Goal: Task Accomplishment & Management: Use online tool/utility

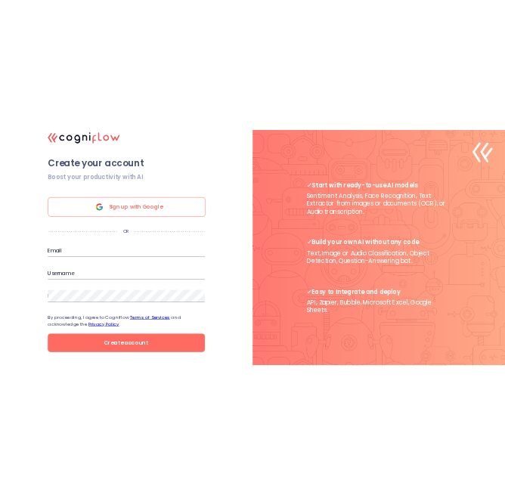
scroll to position [625, 0]
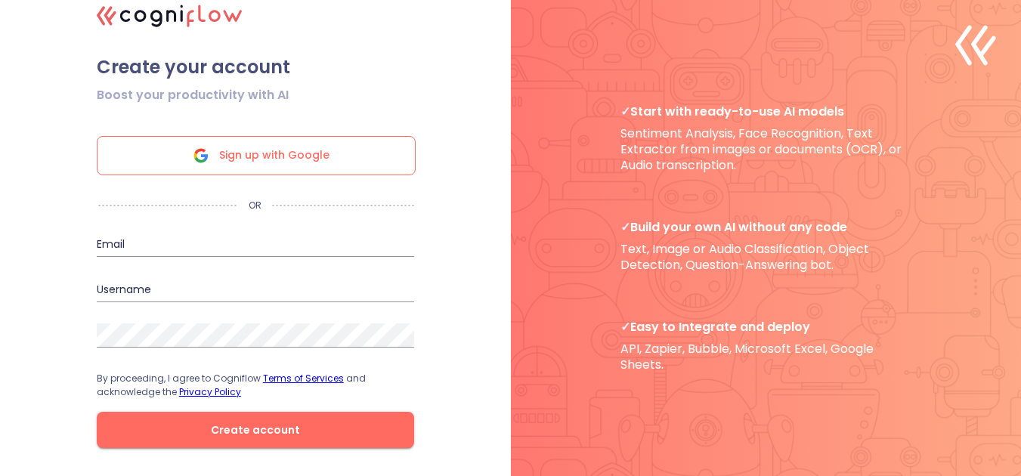
click at [333, 154] on div "Sign up with Google" at bounding box center [256, 155] width 319 height 39
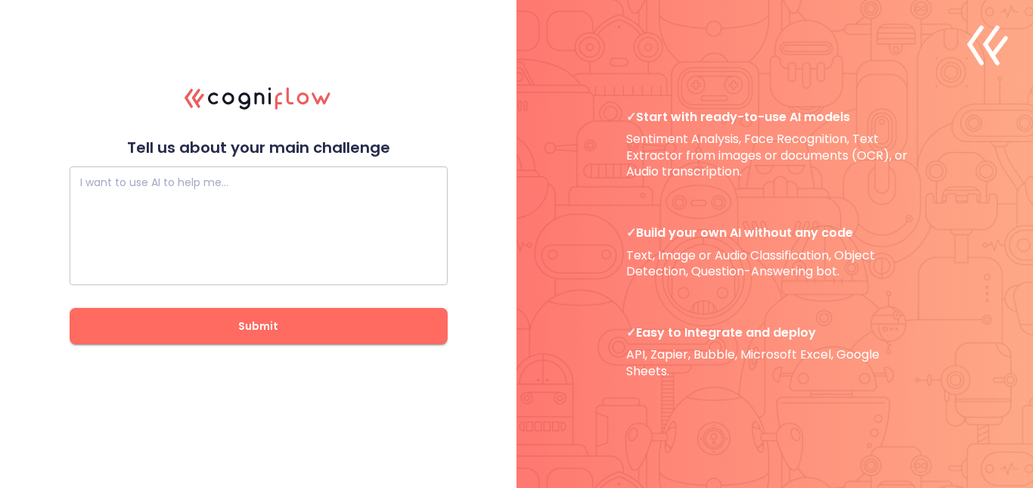
click at [154, 231] on textarea at bounding box center [258, 226] width 357 height 91
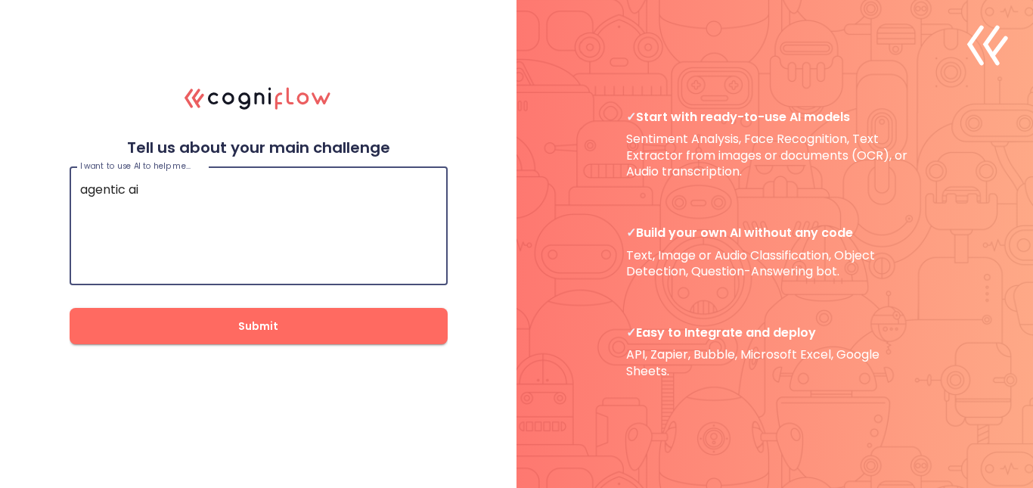
type textarea "agentic ai"
click at [147, 330] on span "Submit" at bounding box center [259, 326] width 330 height 19
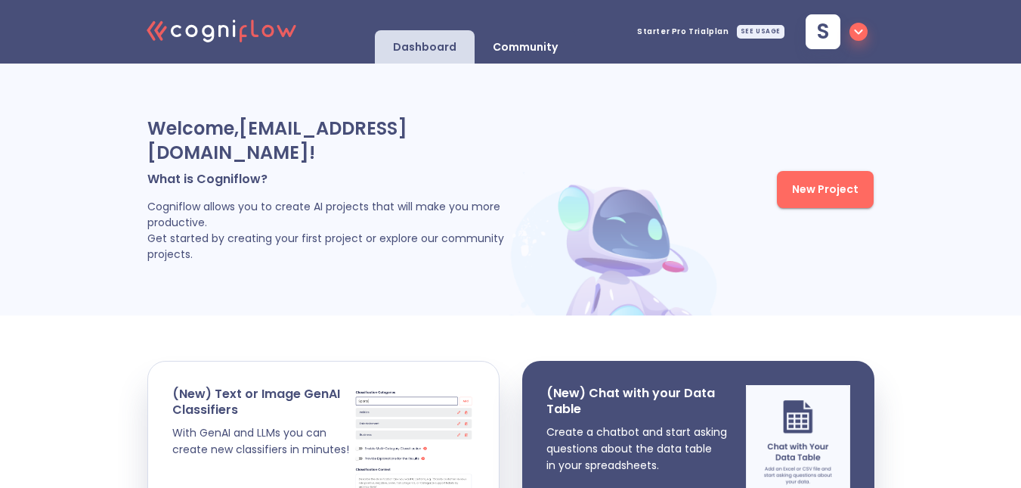
click at [816, 174] on button "New Project" at bounding box center [825, 189] width 97 height 37
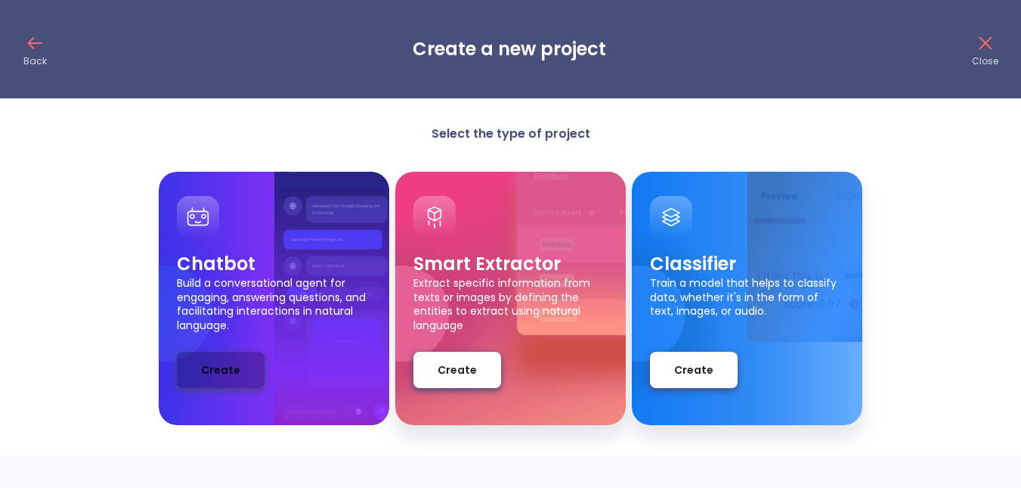
click at [220, 361] on span "Create" at bounding box center [220, 370] width 39 height 19
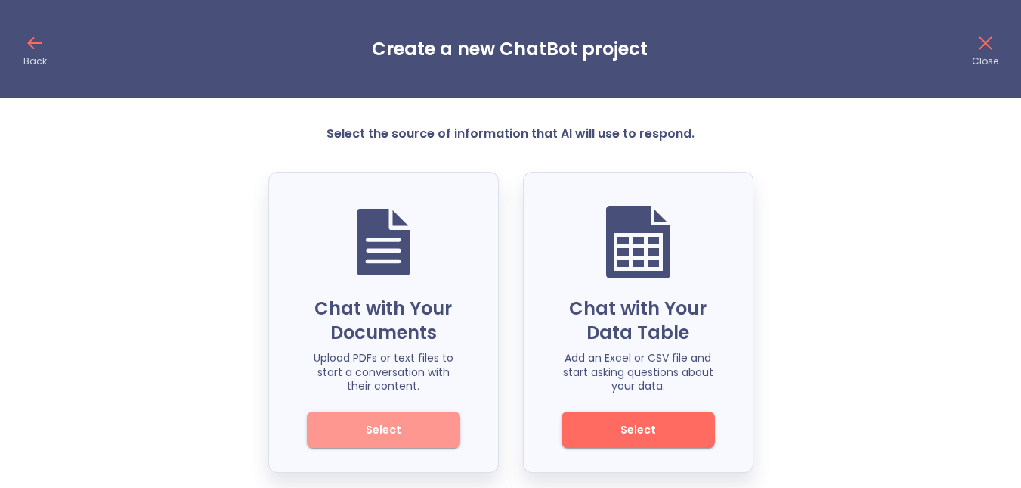
click at [389, 427] on span "Select" at bounding box center [384, 429] width 102 height 19
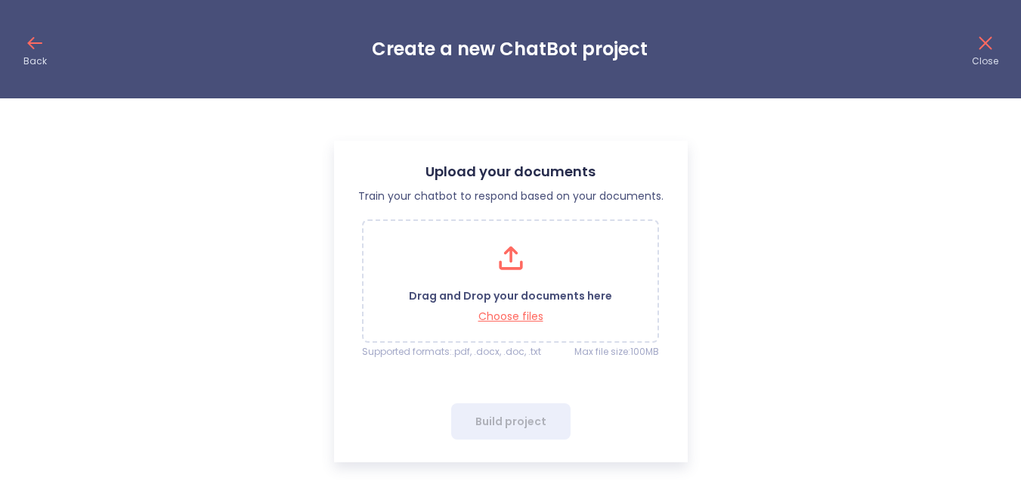
click at [512, 255] on icon at bounding box center [510, 254] width 14 height 17
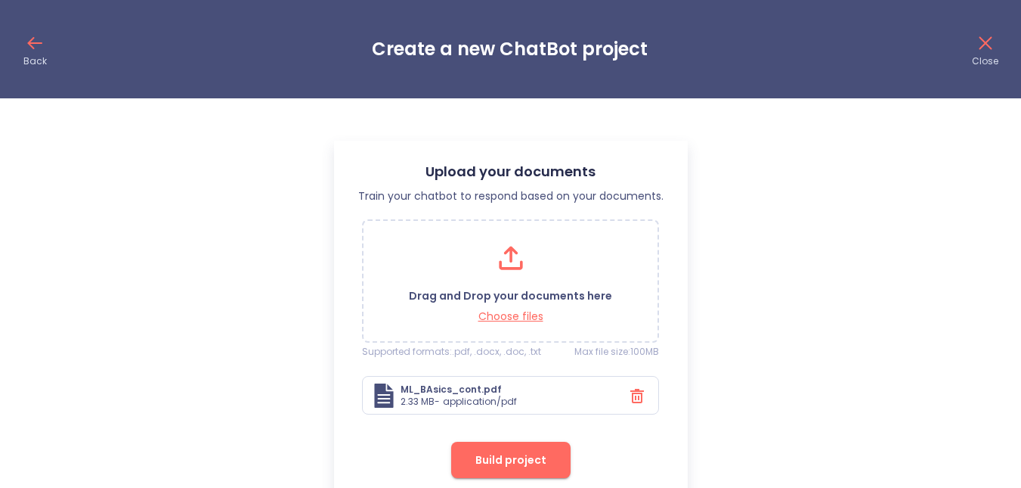
click at [551, 459] on button "Build project" at bounding box center [510, 459] width 119 height 36
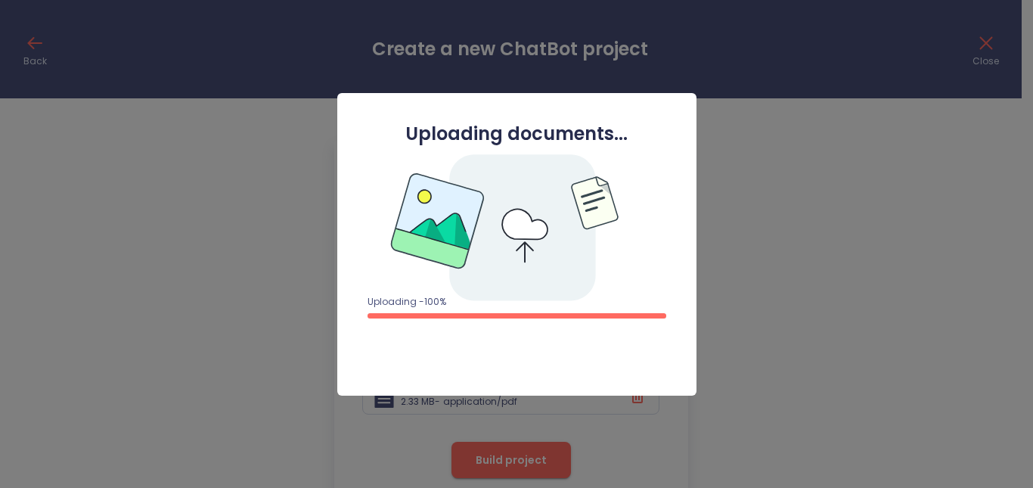
click at [236, 253] on div at bounding box center [516, 244] width 1033 height 488
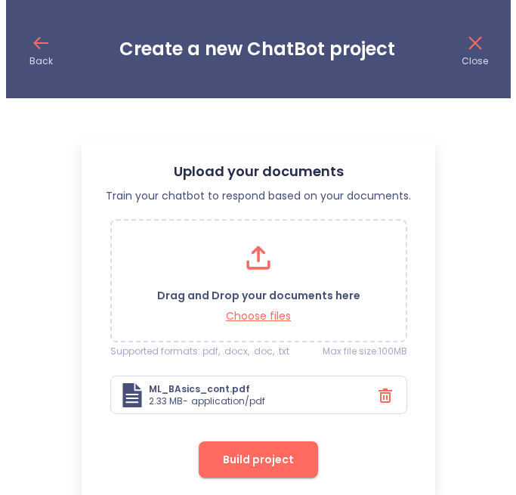
scroll to position [618, 0]
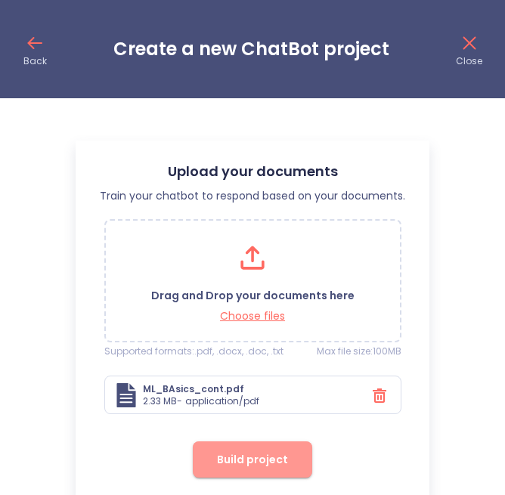
click at [273, 466] on span "Build project" at bounding box center [252, 460] width 71 height 19
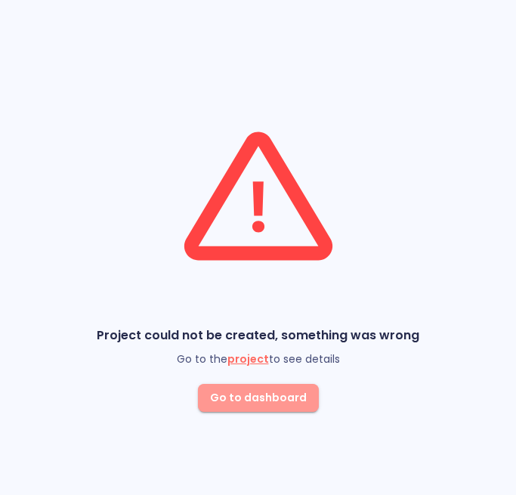
click at [285, 407] on span "Go to dashboard" at bounding box center [258, 398] width 97 height 19
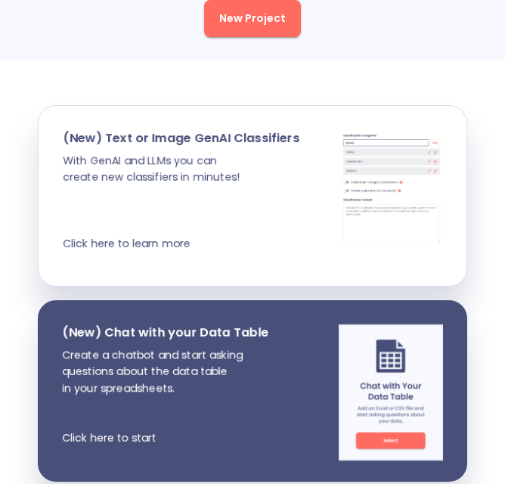
scroll to position [246, 0]
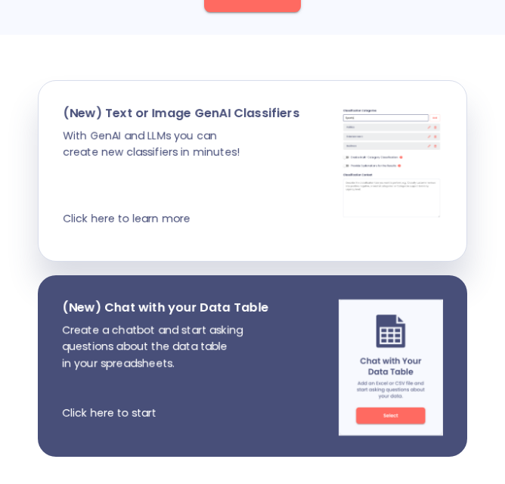
click at [80, 407] on p "Create a chatbot and start asking questions about the data table in your spread…" at bounding box center [165, 371] width 206 height 100
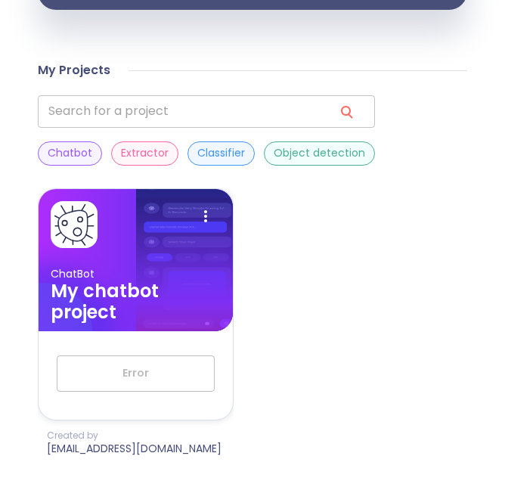
scroll to position [695, 0]
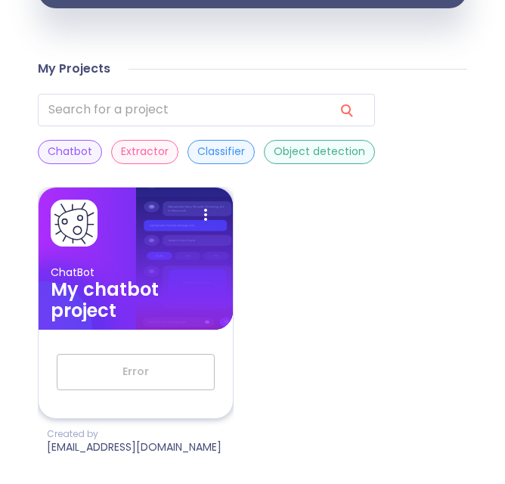
click at [126, 293] on h3 "My chatbot project" at bounding box center [136, 300] width 170 height 42
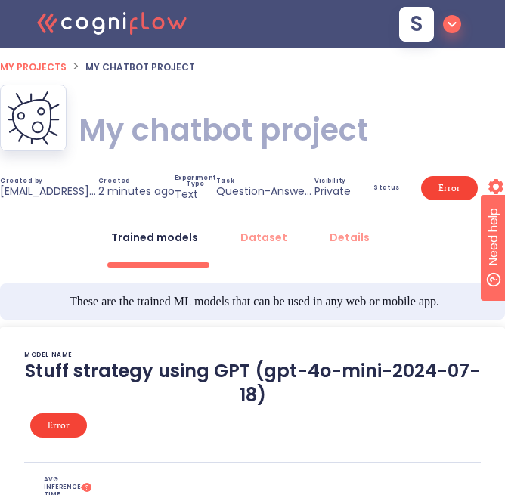
type textarea "[[DATE] 00:58:10]- Starting with download required files from shared storage [[…"
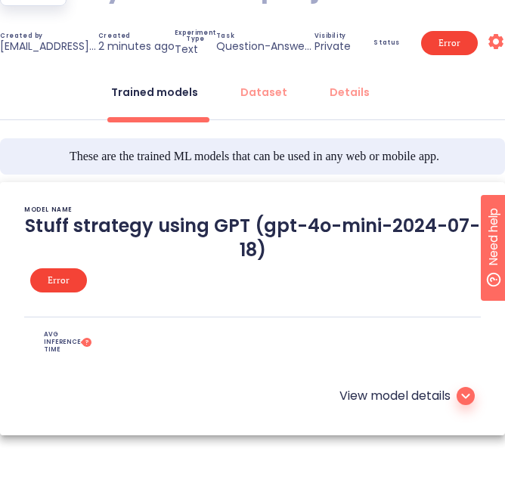
scroll to position [193, 0]
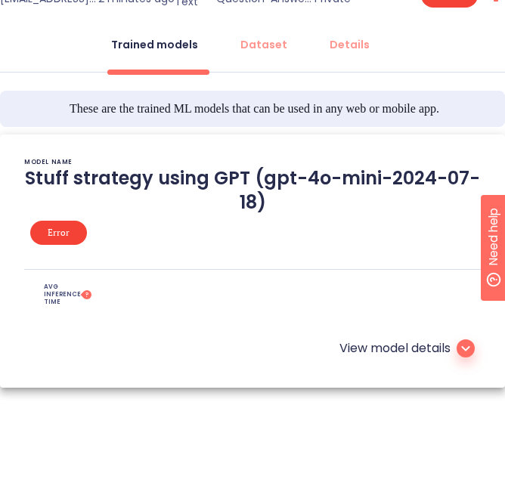
click at [70, 240] on span "Error" at bounding box center [59, 232] width 40 height 109
click at [469, 351] on icon at bounding box center [466, 348] width 18 height 18
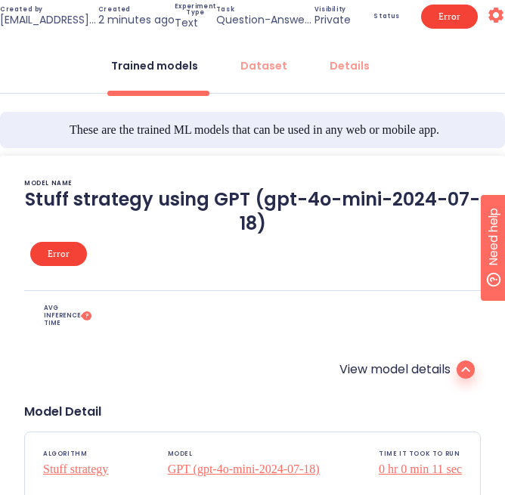
scroll to position [135, 0]
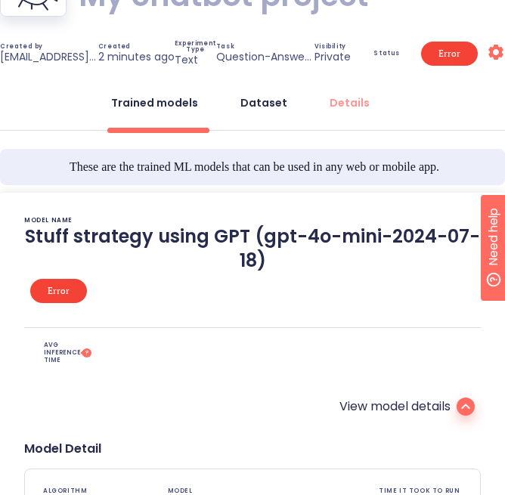
click at [251, 113] on button "Dataset" at bounding box center [263, 103] width 65 height 36
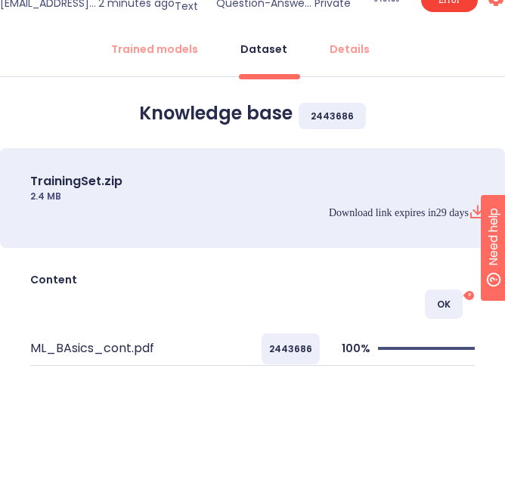
scroll to position [190, 0]
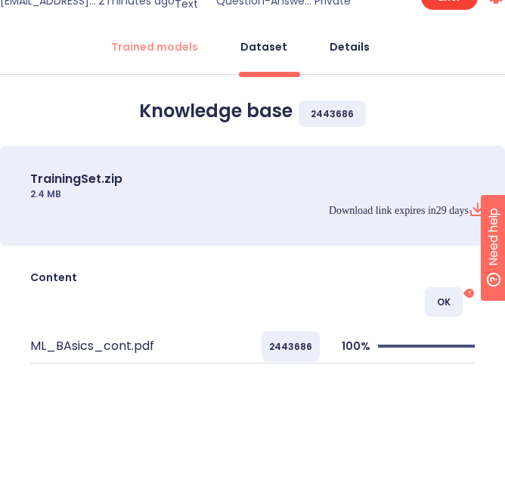
click at [351, 54] on div "Details" at bounding box center [350, 46] width 40 height 15
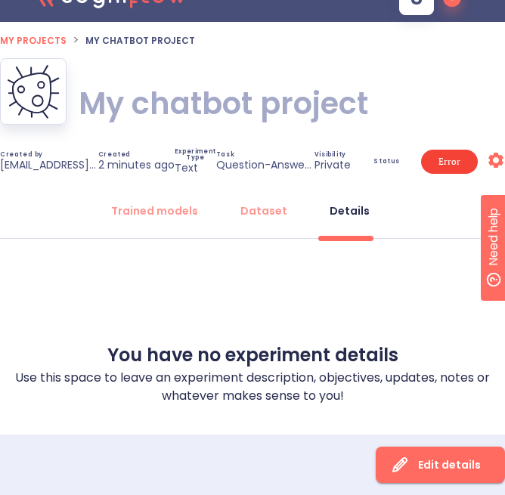
scroll to position [21, 0]
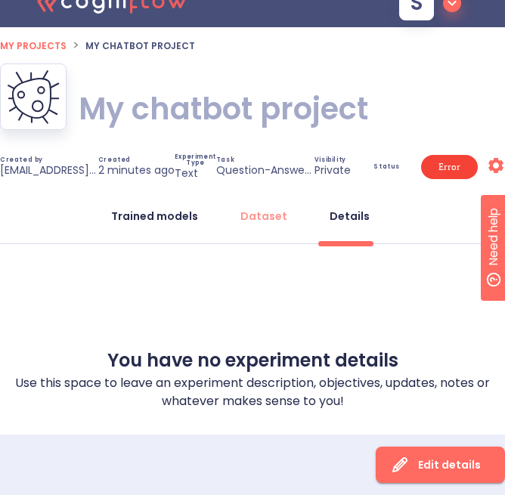
click at [179, 215] on div "Trained models" at bounding box center [154, 216] width 87 height 15
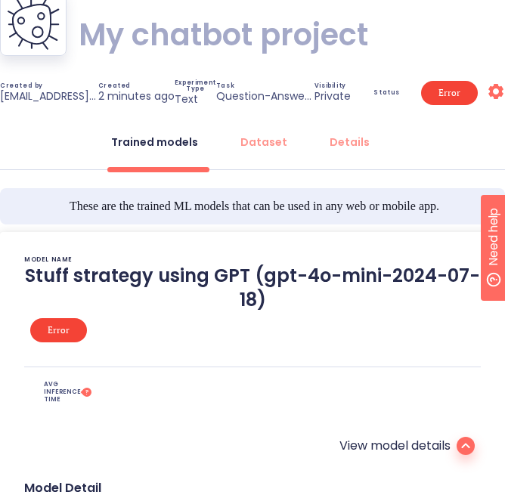
scroll to position [231, 0]
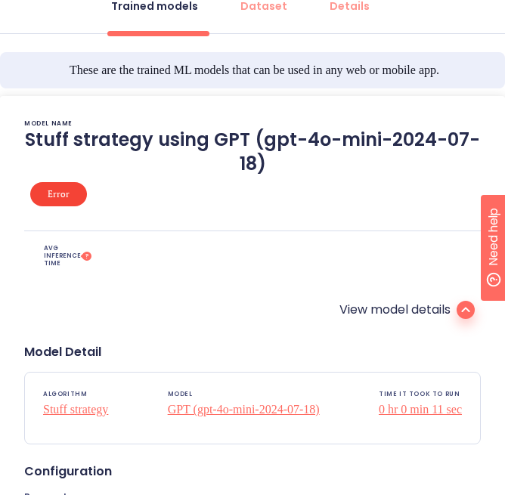
click at [66, 197] on span "Error" at bounding box center [59, 194] width 40 height 109
click at [72, 200] on span "Error" at bounding box center [59, 194] width 40 height 109
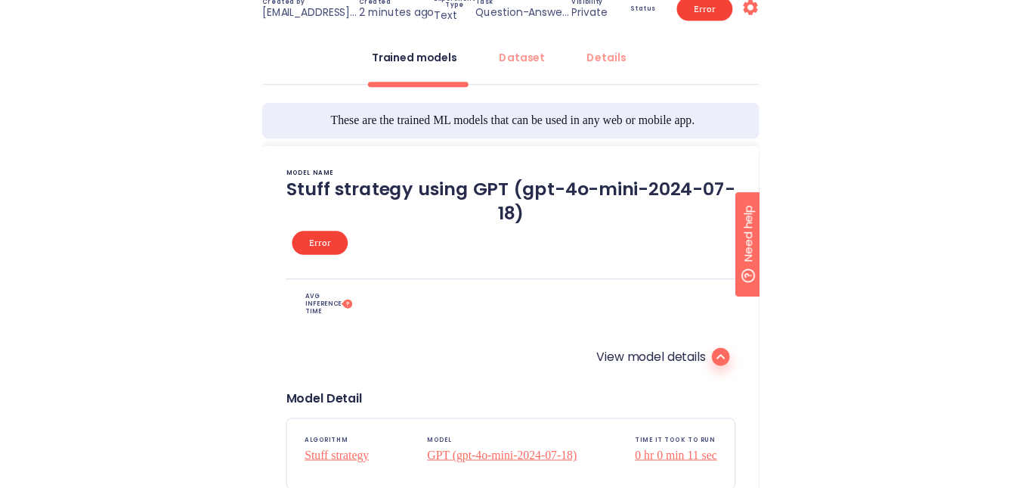
scroll to position [194, 0]
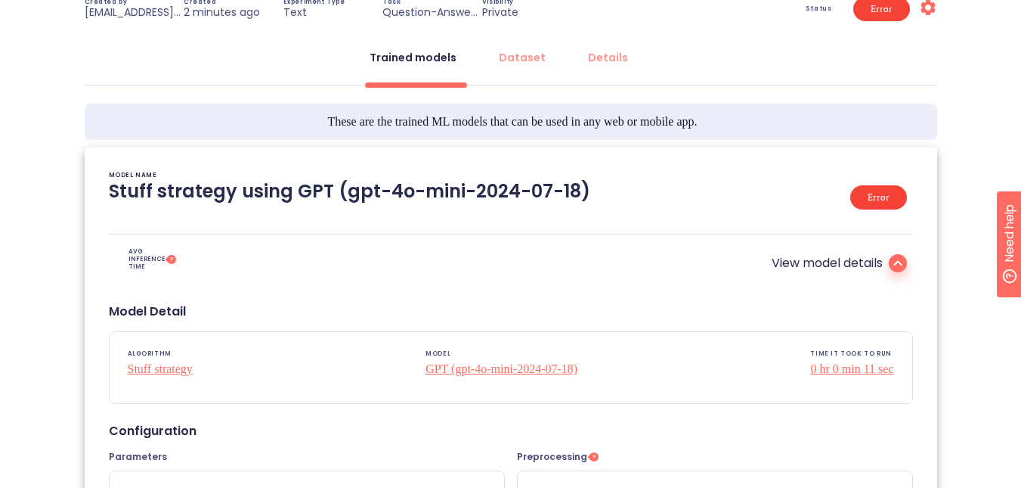
click at [516, 80] on div "Trained models Dataset Details" at bounding box center [511, 61] width 853 height 45
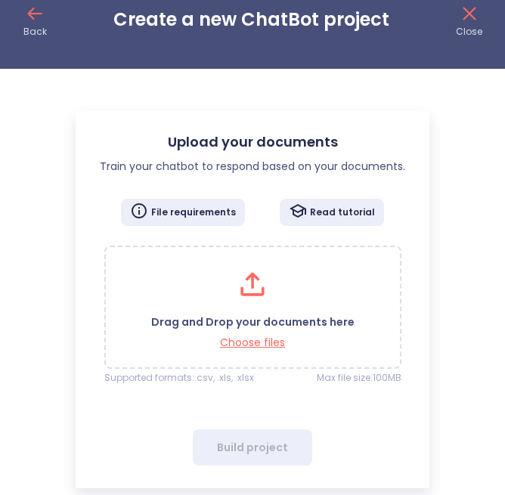
scroll to position [53, 0]
